Goal: Find specific fact: Find specific fact

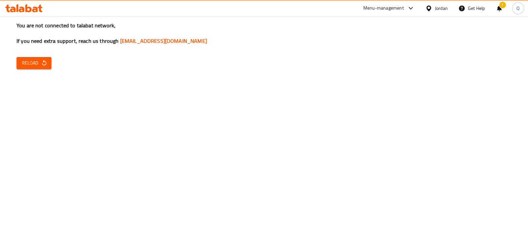
click at [33, 62] on span "Reload" at bounding box center [34, 63] width 24 height 8
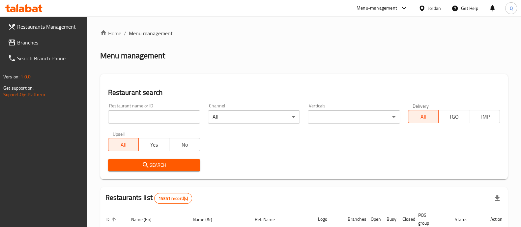
click at [179, 118] on input "search" at bounding box center [154, 116] width 92 height 13
type input "shawerman"
click button "Search" at bounding box center [154, 165] width 92 height 12
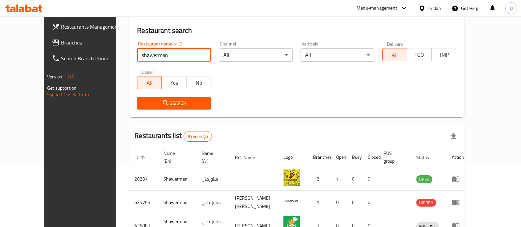
scroll to position [101, 0]
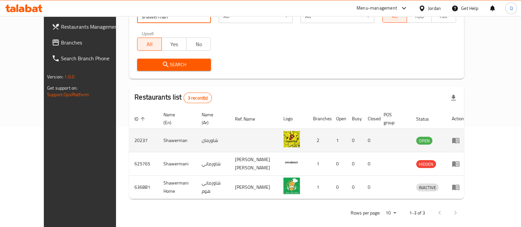
click at [158, 131] on td "Shawerman" at bounding box center [177, 140] width 38 height 23
copy td "Shawerman"
click at [129, 129] on td "20237" at bounding box center [143, 140] width 29 height 23
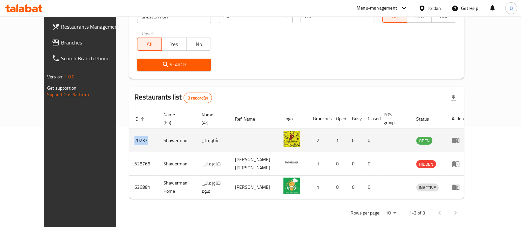
copy td "20237"
